Goal: Contribute content: Contribute content

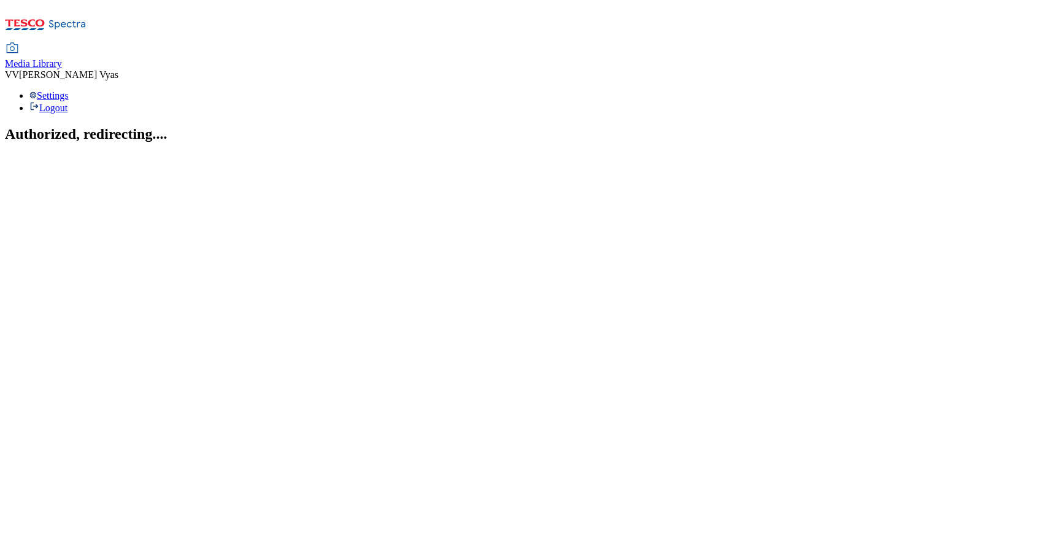
click at [62, 58] on span "Media Library" at bounding box center [33, 63] width 57 height 10
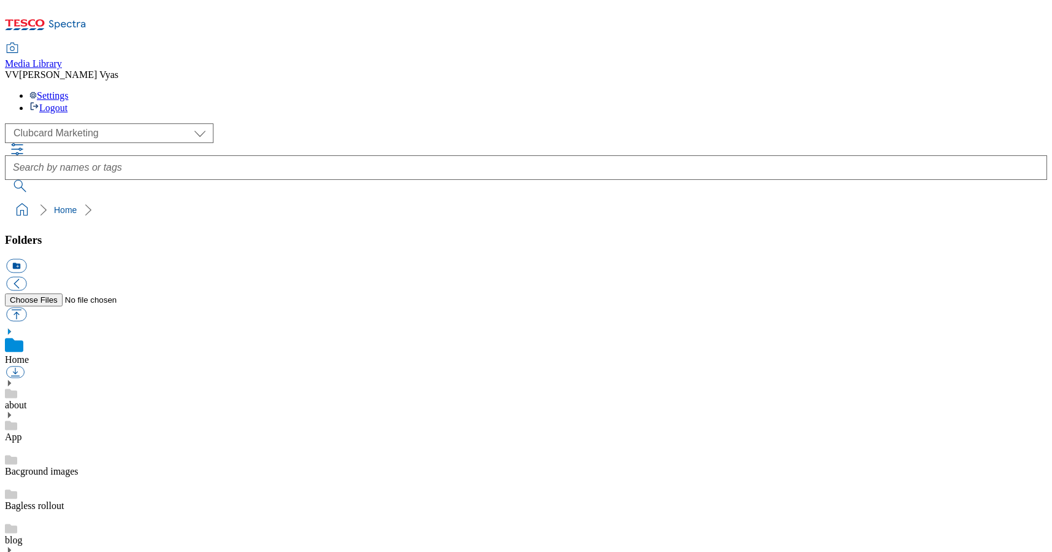
scroll to position [1, 0]
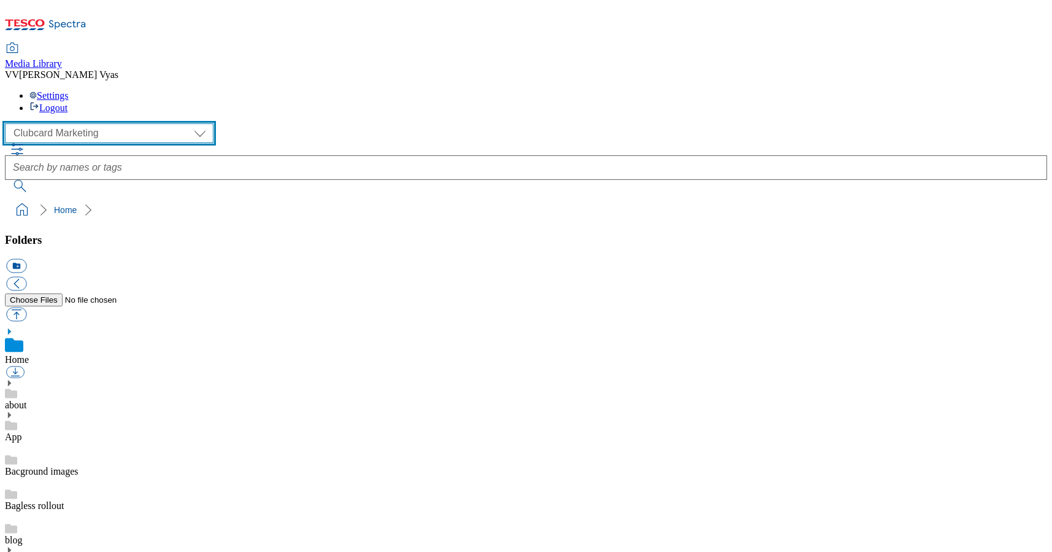
select select "flare-ghs-roi"
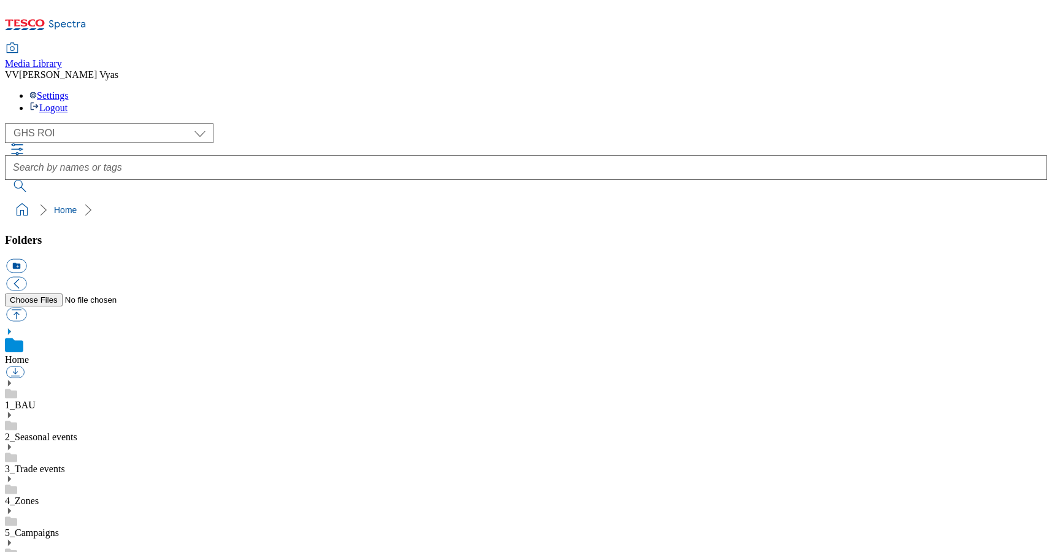
click at [13, 410] on icon at bounding box center [9, 414] width 9 height 9
click at [11, 507] on use at bounding box center [9, 510] width 3 height 6
click at [45, 527] on link "Christmas" at bounding box center [25, 532] width 40 height 10
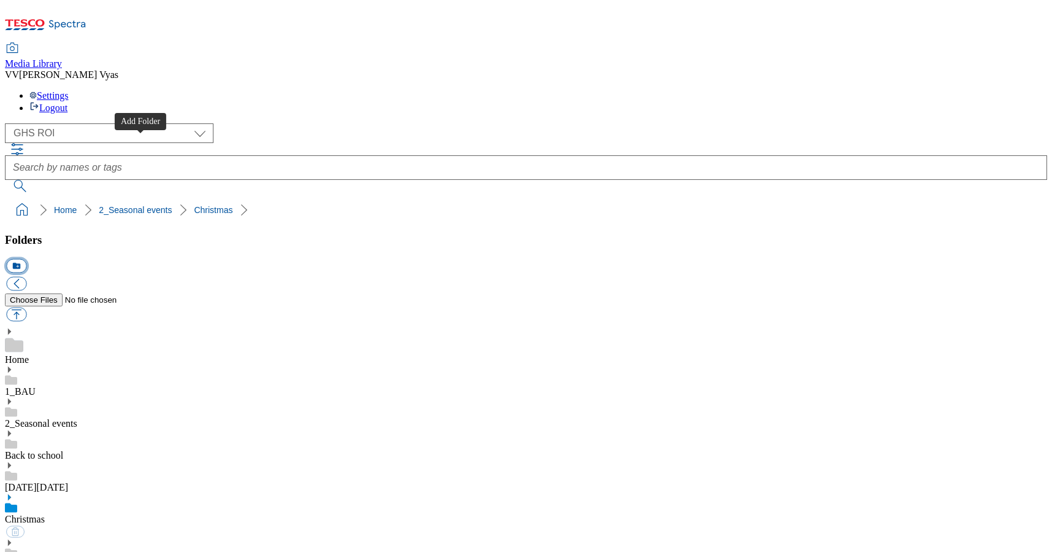
scroll to position [0, 1]
click at [26, 259] on button "icon_new_folder" at bounding box center [16, 266] width 20 height 14
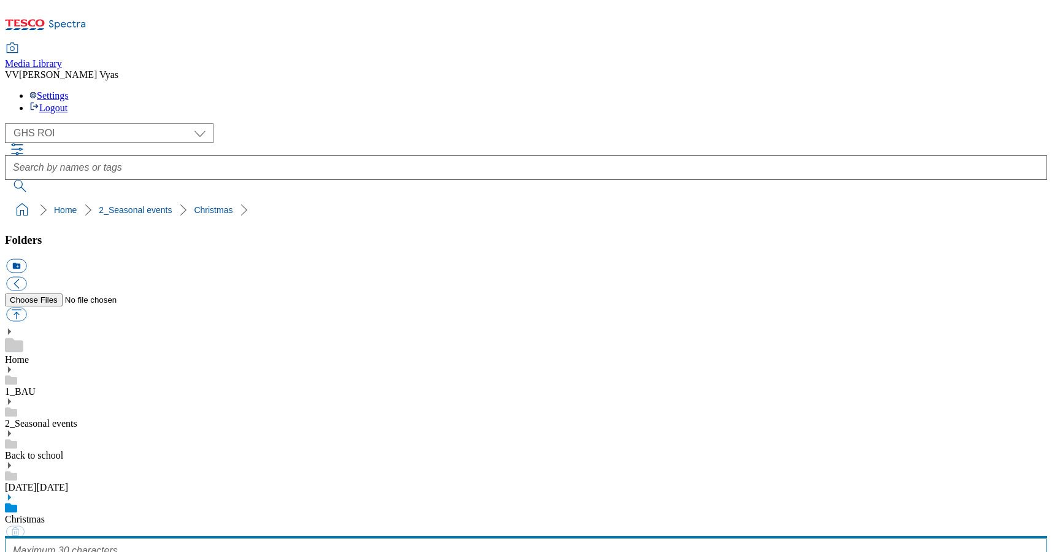
click at [110, 538] on input "text" at bounding box center [526, 550] width 1042 height 25
type input "2025"
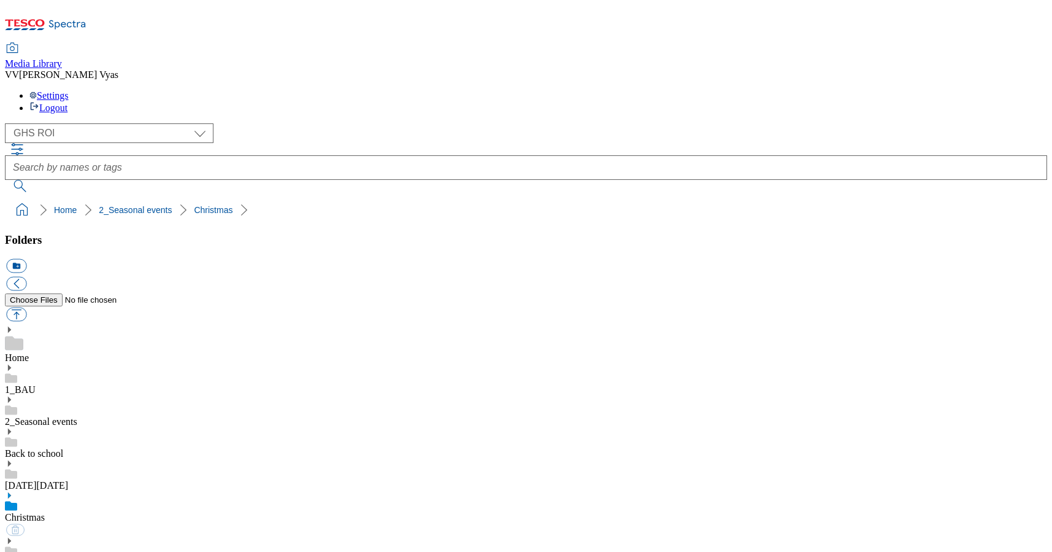
click at [26, 259] on button "icon_new_folder" at bounding box center [16, 266] width 20 height 14
type input "2530"
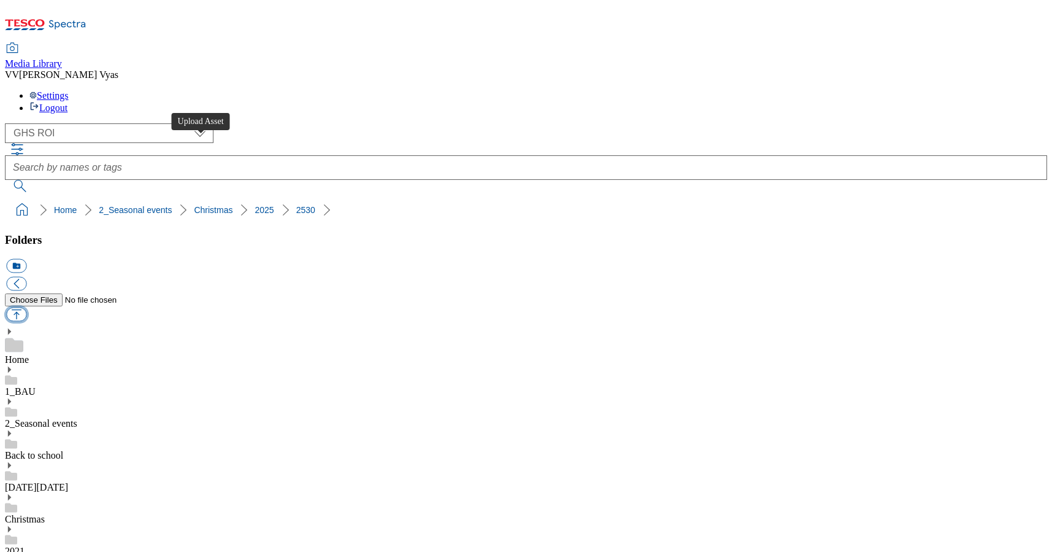
click at [26, 307] on button "button" at bounding box center [16, 314] width 20 height 14
type input "C:\fakepath\2530-WF-503771-ROI-Christmas Shop 2025-1390x392-Buylist Header.jpg"
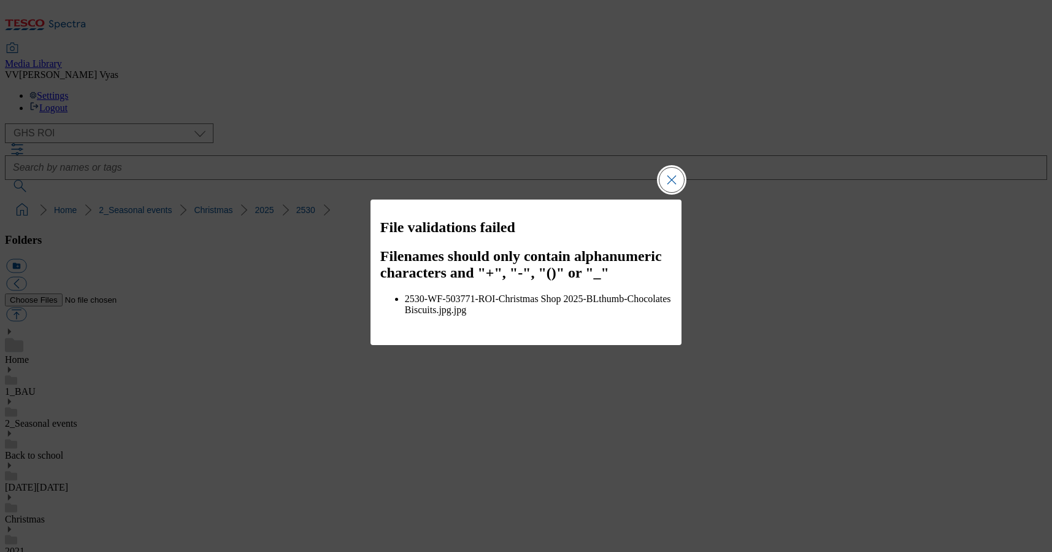
click at [669, 178] on button "Close Modal" at bounding box center [672, 179] width 25 height 25
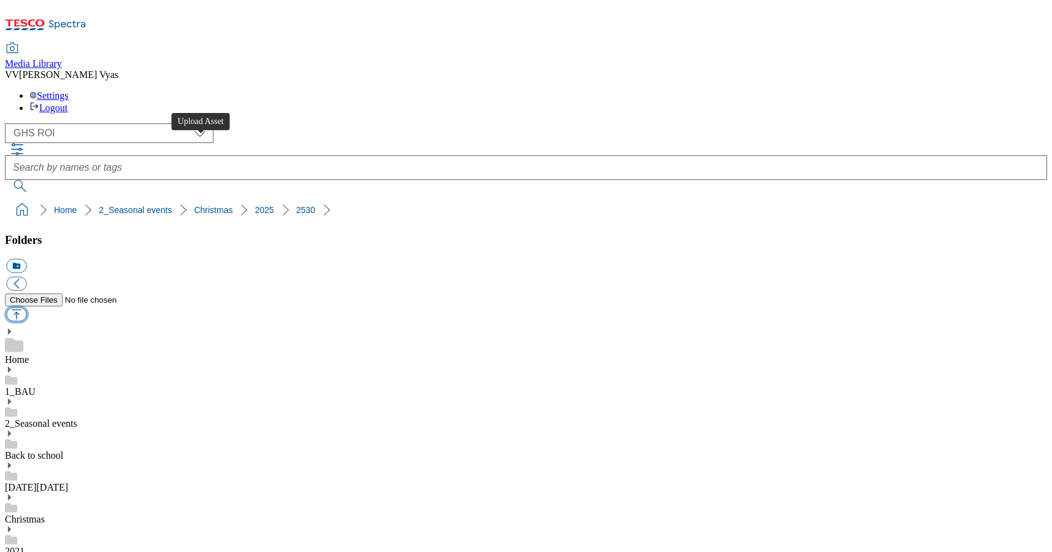
click at [26, 307] on button "button" at bounding box center [16, 314] width 20 height 14
type input "C:\fakepath\2530-WF-503771-ROI-Christmas Shop 2025-1390x392-Buylist Header.jpg"
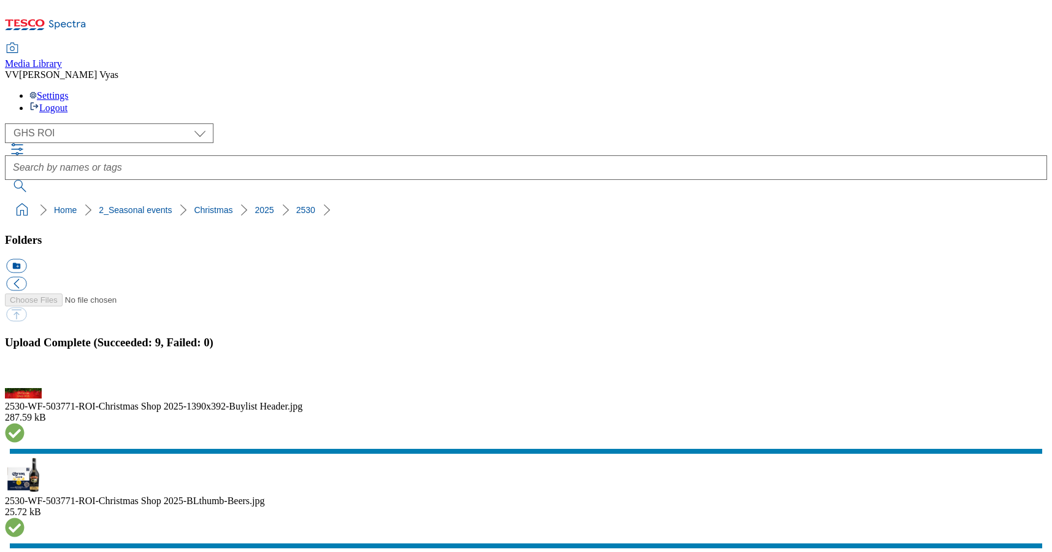
click at [25, 375] on button "button" at bounding box center [15, 381] width 18 height 12
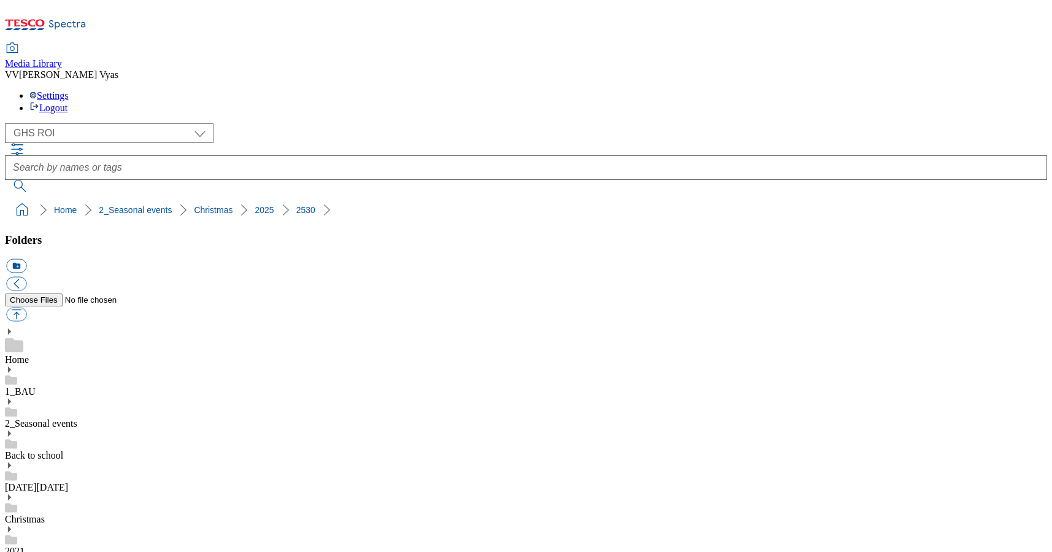
drag, startPoint x: 294, startPoint y: 113, endPoint x: 63, endPoint y: 148, distance: 234.6
click at [5, 198] on nav "Home 2_Seasonal events Christmas 2025 2530" at bounding box center [526, 209] width 1042 height 23
